Goal: Task Accomplishment & Management: Manage account settings

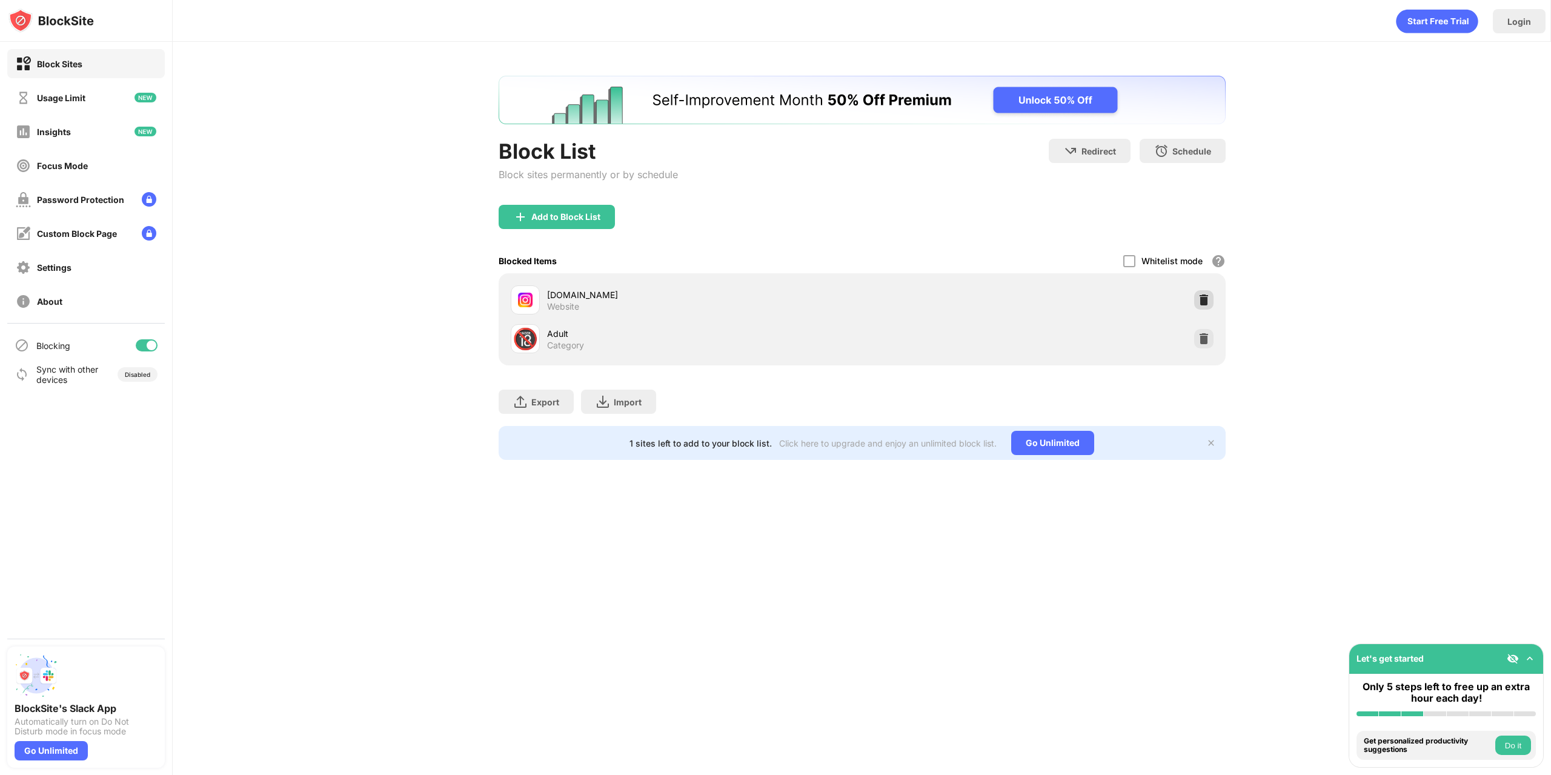
click at [1208, 294] on img at bounding box center [1204, 300] width 12 height 12
